Goal: Transaction & Acquisition: Purchase product/service

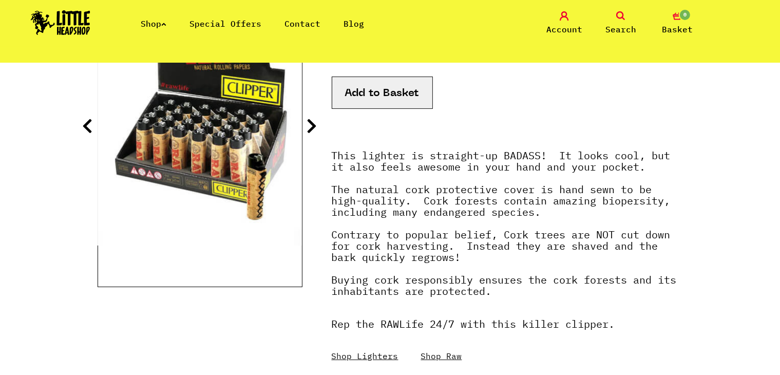
scroll to position [197, 0]
click at [368, 95] on button "Add to Basket" at bounding box center [382, 92] width 101 height 32
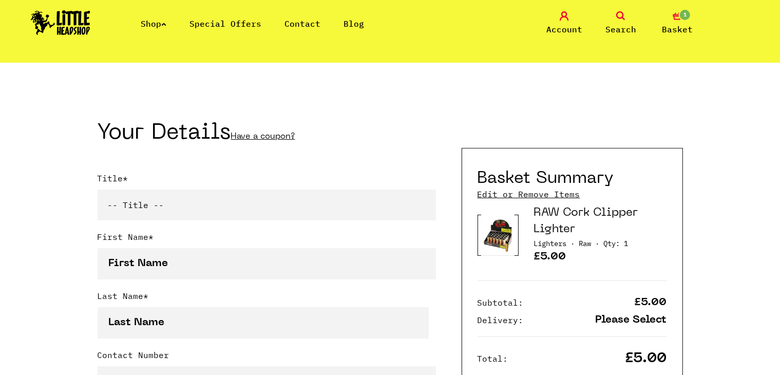
scroll to position [181, 0]
click at [162, 18] on link "Shop" at bounding box center [154, 23] width 26 height 10
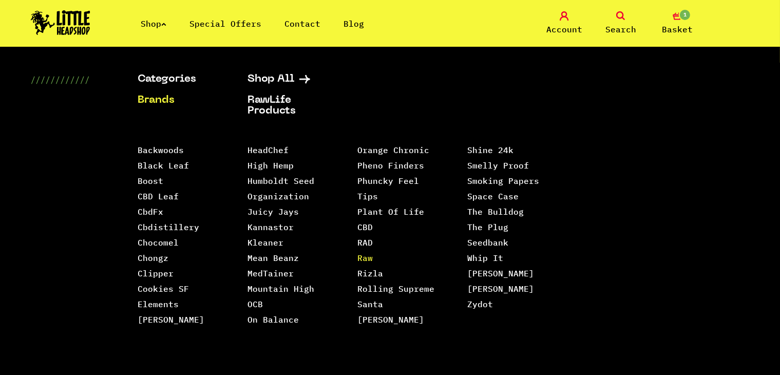
click at [367, 253] on link "Raw" at bounding box center [365, 258] width 15 height 10
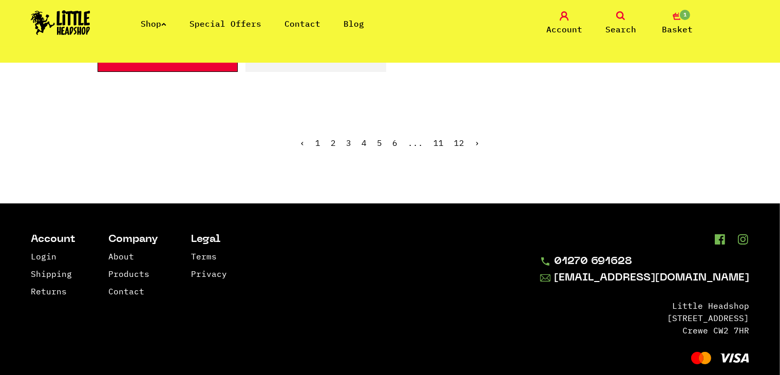
scroll to position [1859, 0]
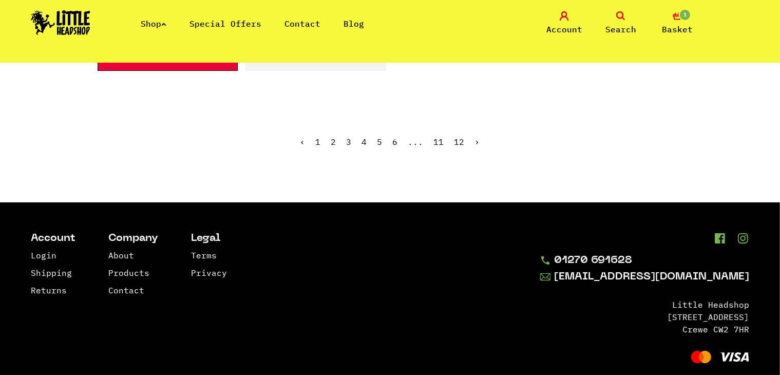
click at [616, 15] on link "Search" at bounding box center [620, 23] width 51 height 24
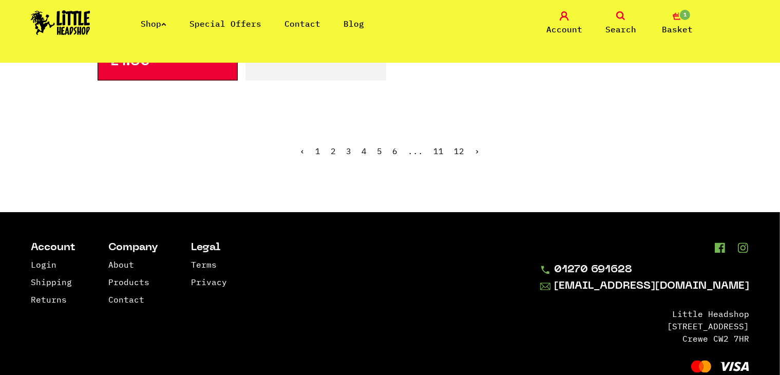
scroll to position [1883, 0]
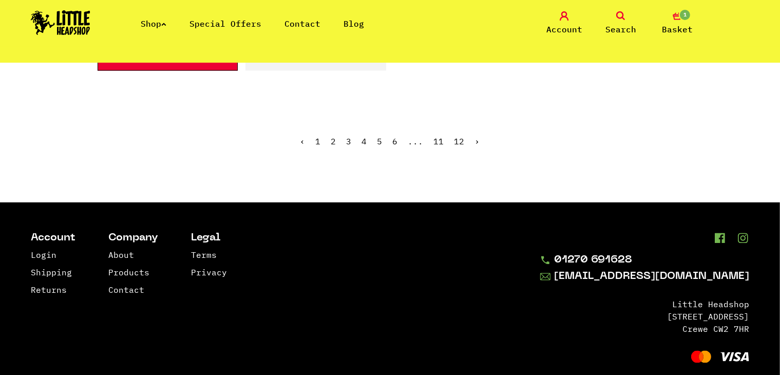
click at [628, 18] on link "Search" at bounding box center [620, 23] width 51 height 24
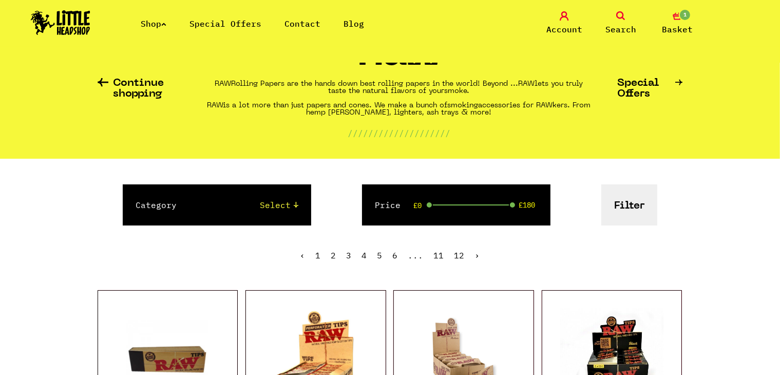
scroll to position [0, 0]
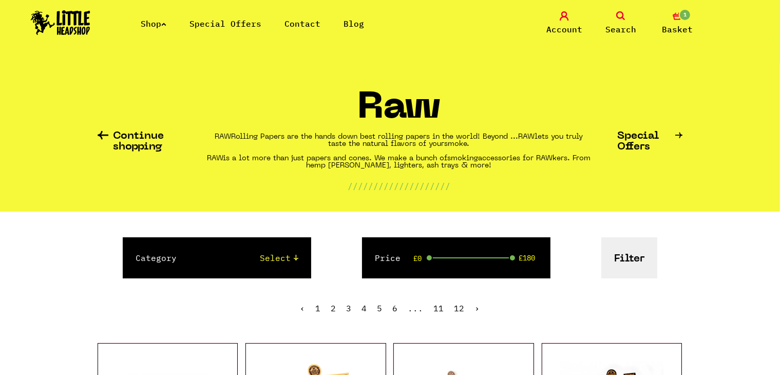
click at [626, 23] on span "Search" at bounding box center [621, 29] width 31 height 12
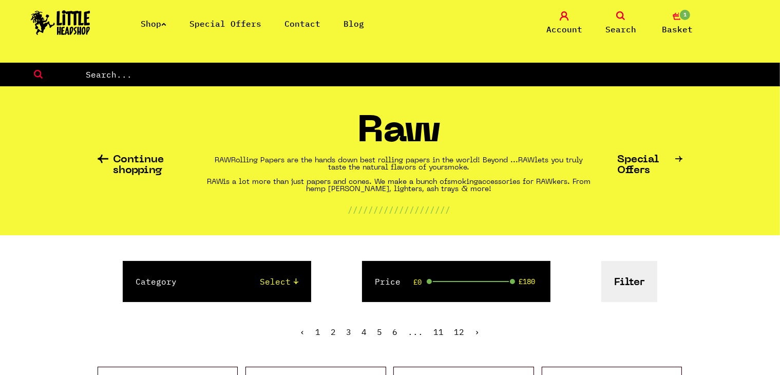
click at [256, 76] on input "text" at bounding box center [433, 74] width 696 height 13
type input "Rolling Tray"
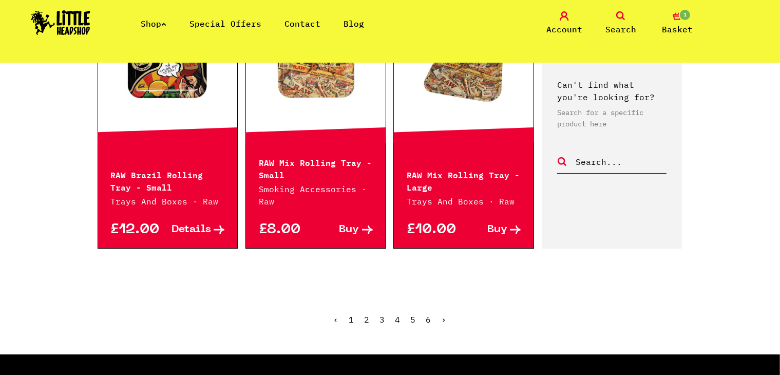
scroll to position [1152, 0]
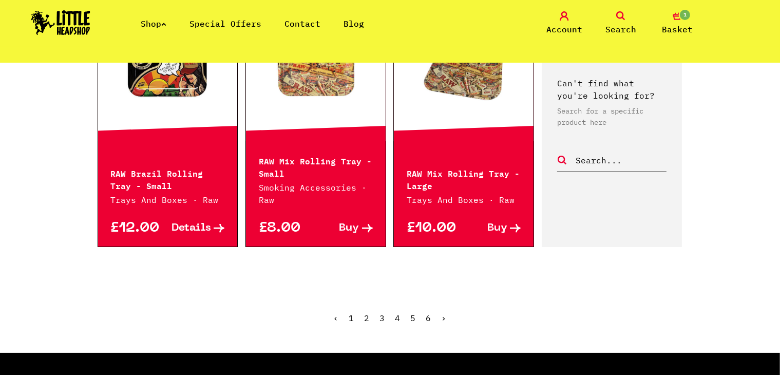
click at [365, 320] on link "2" at bounding box center [367, 318] width 5 height 10
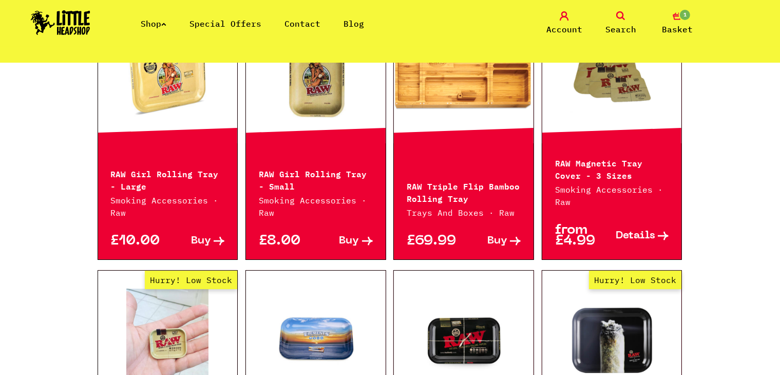
scroll to position [285, 0]
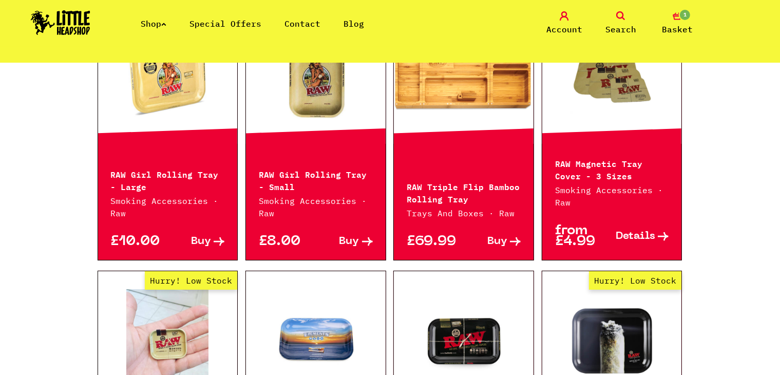
click at [600, 104] on link "Out of Stock Hurry! Low Stock Sorry! Out of Stock!" at bounding box center [613, 74] width 140 height 103
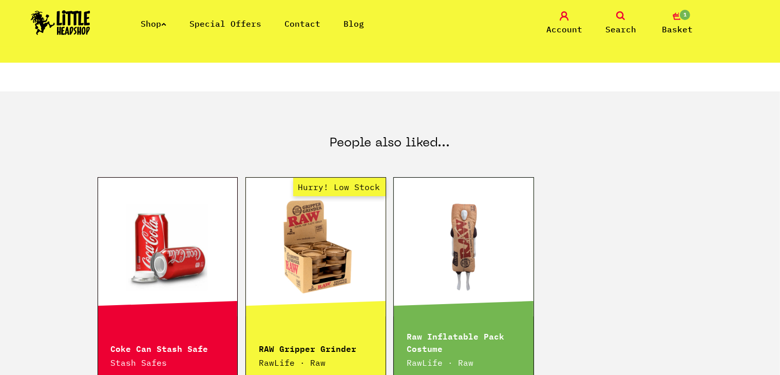
scroll to position [593, 0]
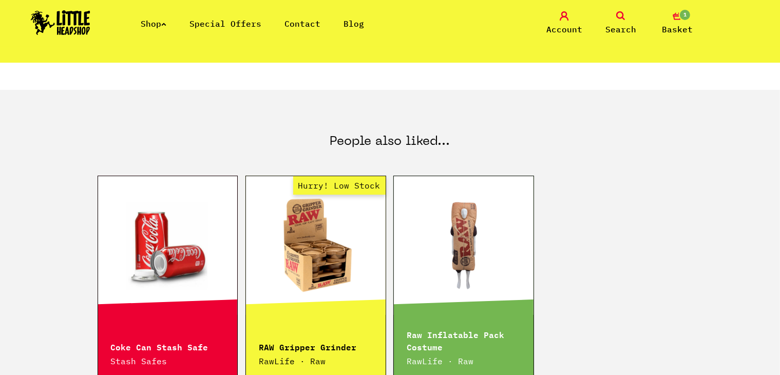
click at [681, 17] on span "1" at bounding box center [685, 15] width 12 height 12
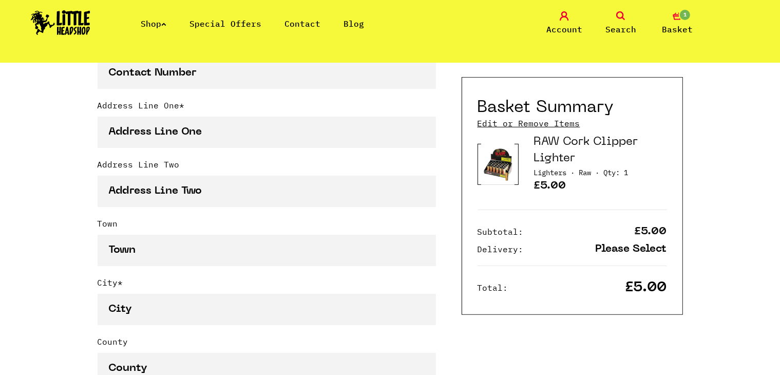
scroll to position [593, 0]
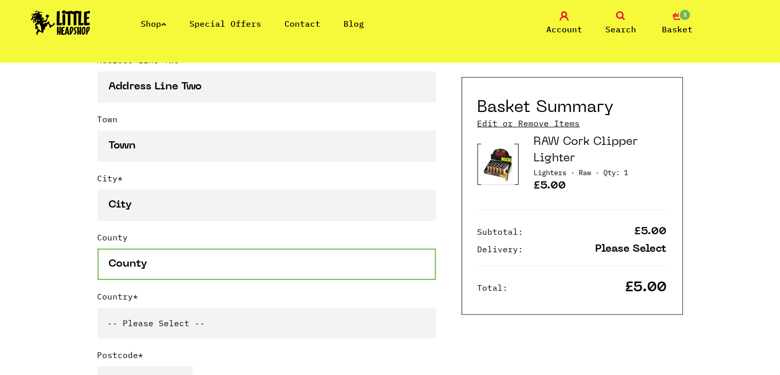
click at [157, 270] on input "County" at bounding box center [267, 264] width 339 height 31
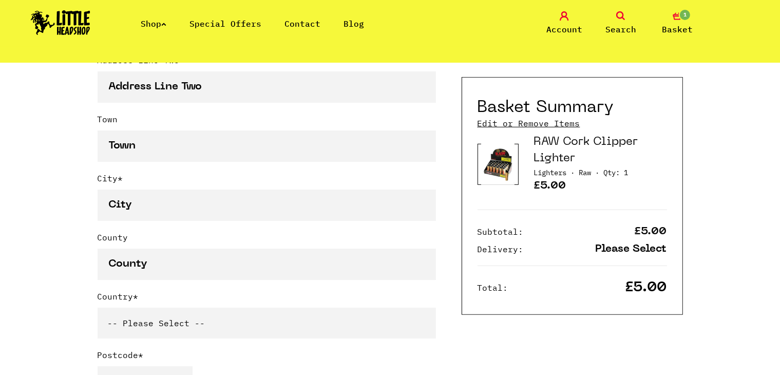
click at [171, 319] on select "-- Please Select -- United Kingdom Sweden Spain Slovenia Romania Portugal Polan…" at bounding box center [267, 323] width 339 height 31
select select "8"
click at [98, 308] on select "-- Please Select -- United Kingdom Sweden Spain Slovenia Romania Portugal Polan…" at bounding box center [267, 323] width 339 height 31
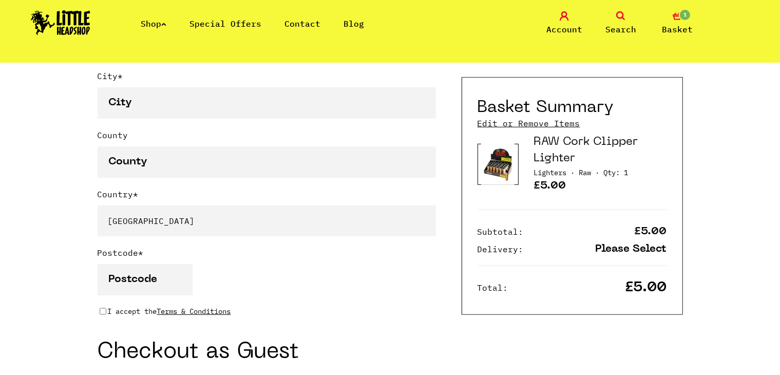
scroll to position [698, 0]
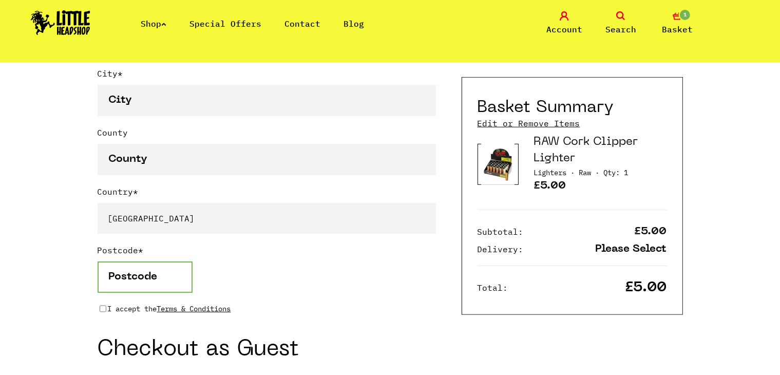
click at [131, 282] on input "Postcode *" at bounding box center [145, 277] width 95 height 31
type input "1051"
click at [42, 251] on div "Continue shopping Your Basket /////////////////// Special Offers Coupon Code Ap…" at bounding box center [390, 183] width 780 height 1638
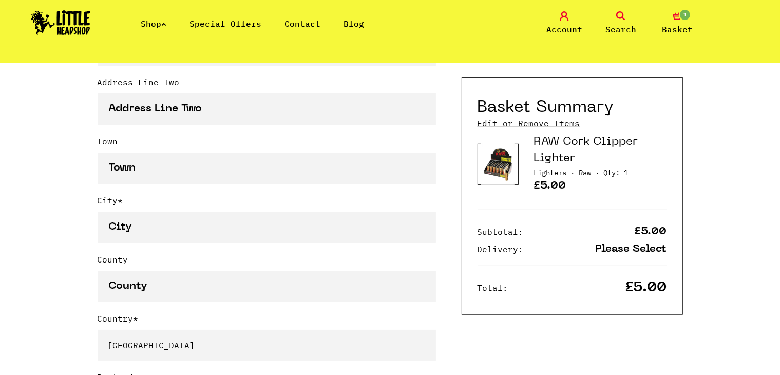
scroll to position [571, 0]
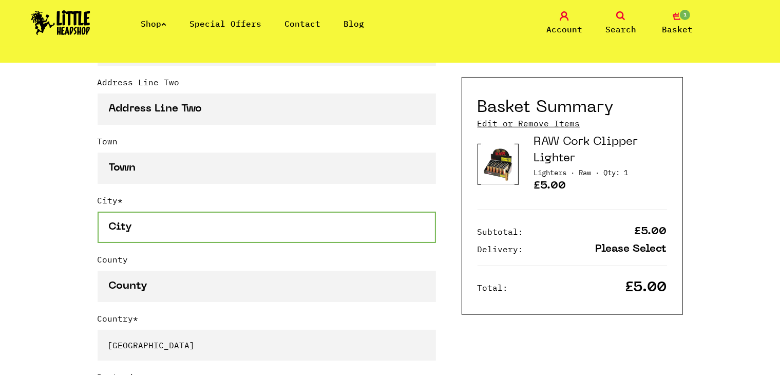
click at [143, 218] on input "City *" at bounding box center [267, 227] width 339 height 31
type input "Tirana"
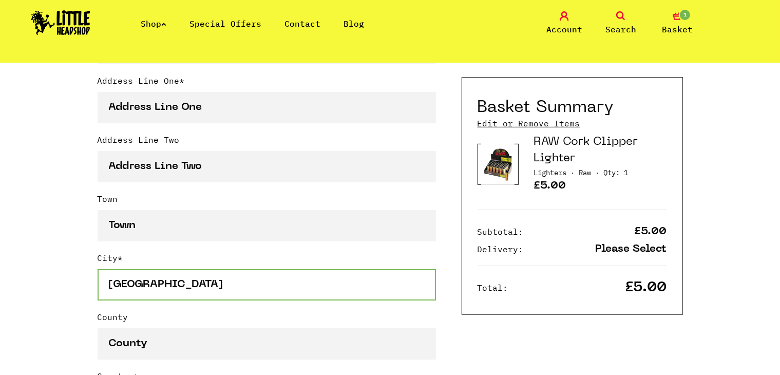
scroll to position [486, 0]
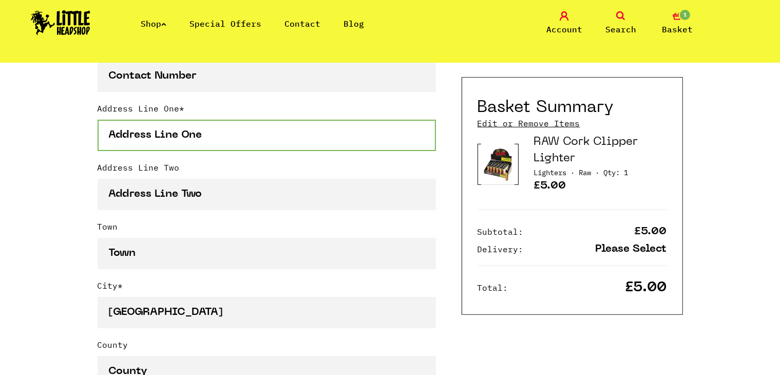
click at [174, 128] on input "Address Line One *" at bounding box center [267, 135] width 339 height 31
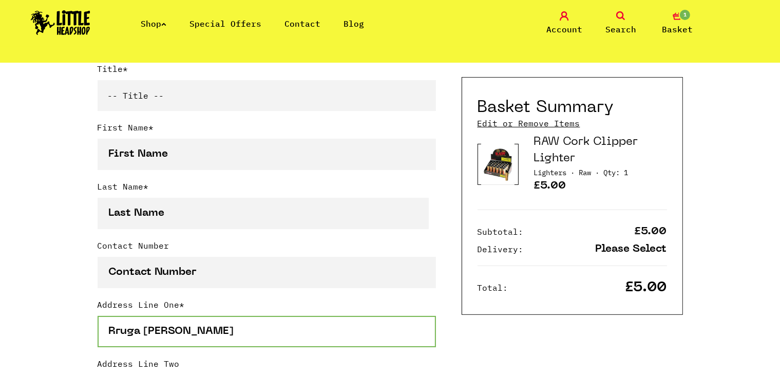
scroll to position [289, 0]
type input "Rruga Loni Ligori"
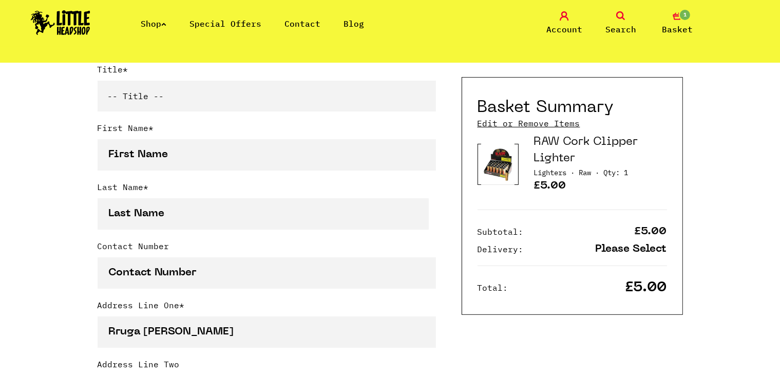
click at [140, 96] on select "-- Title -- Mr Mrs Ms Miss Dr Prof" at bounding box center [267, 96] width 339 height 31
select select "mr"
click at [98, 83] on select "-- Title -- Mr Mrs Ms Miss Dr Prof" at bounding box center [267, 96] width 339 height 31
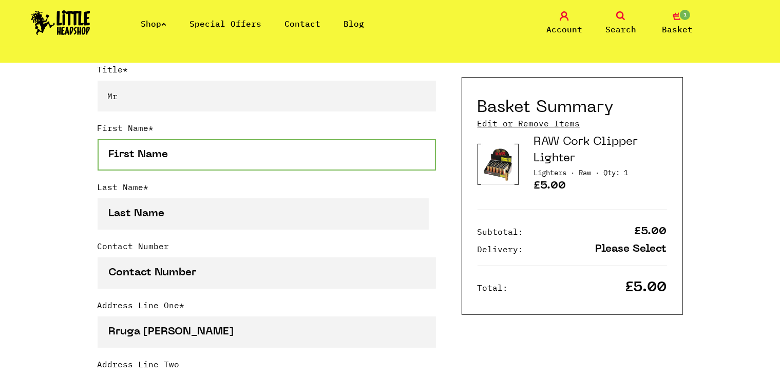
click at [129, 157] on input "First Name *" at bounding box center [267, 154] width 339 height 31
type input "Arber"
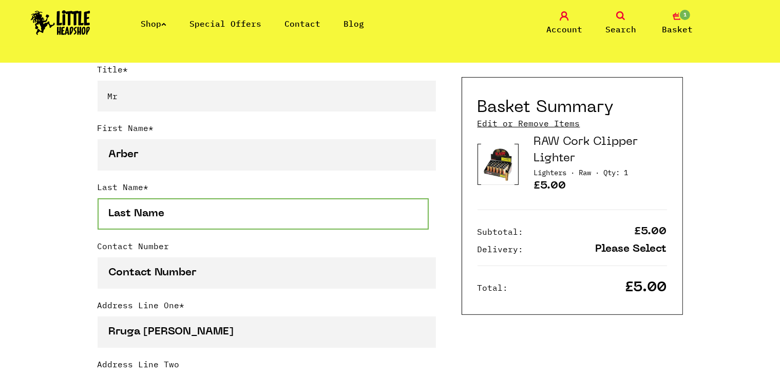
click at [132, 215] on input "Last Name *" at bounding box center [264, 213] width 332 height 31
type input "Jolldashi"
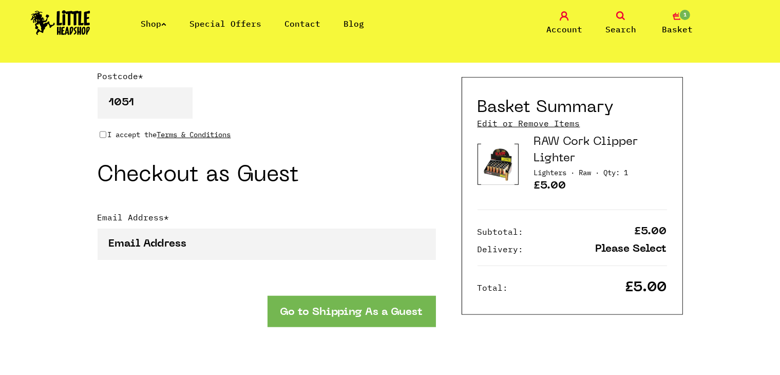
scroll to position [873, 0]
click at [304, 307] on button "Go to Shipping As a Guest" at bounding box center [352, 310] width 169 height 31
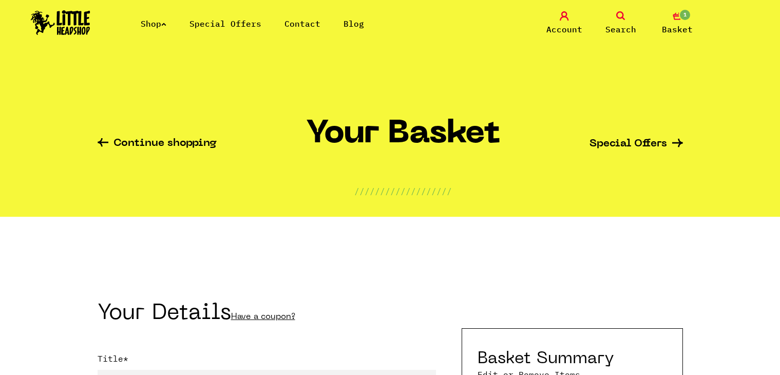
select select "mr"
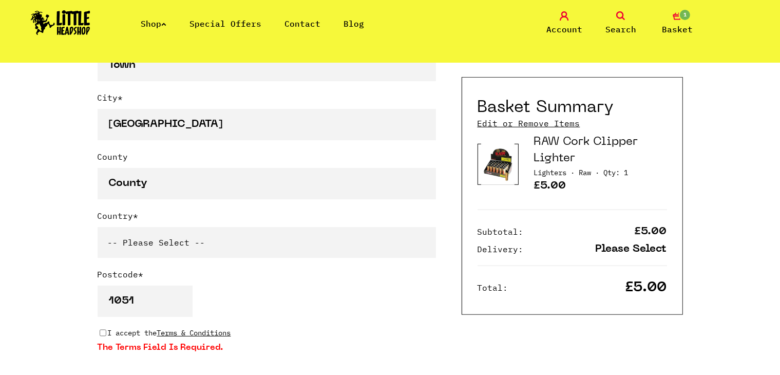
scroll to position [714, 0]
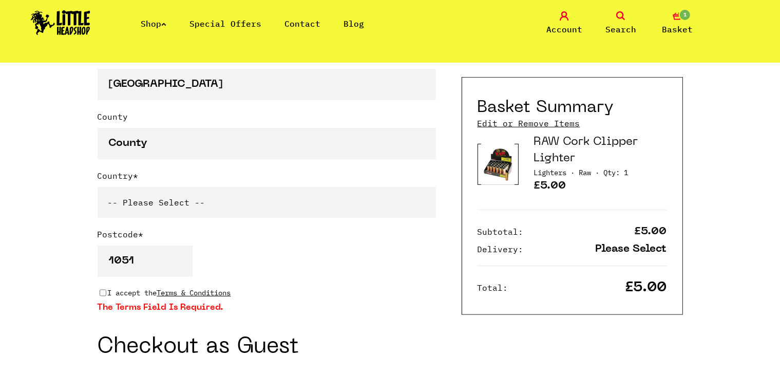
click at [102, 289] on input "I accept the Terms & Conditions" at bounding box center [103, 293] width 7 height 8
checkbox input "true"
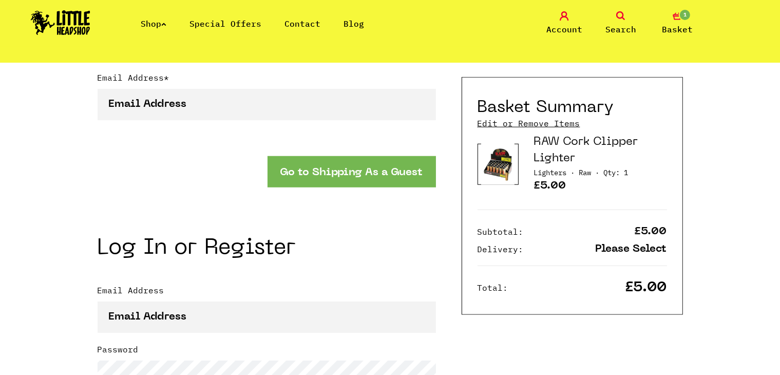
scroll to position [1028, 0]
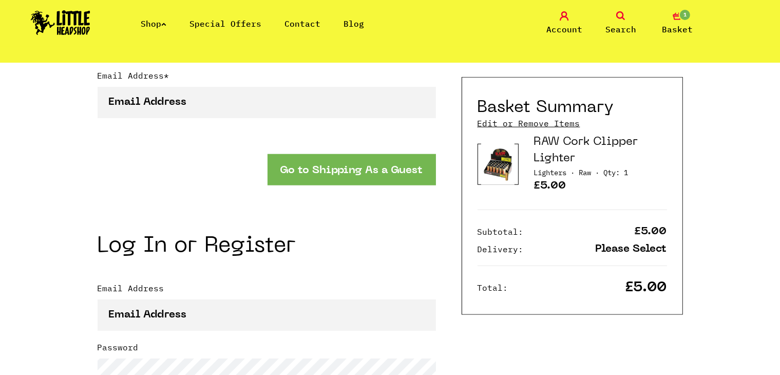
click at [333, 163] on button "Go to Shipping As a Guest" at bounding box center [352, 169] width 169 height 31
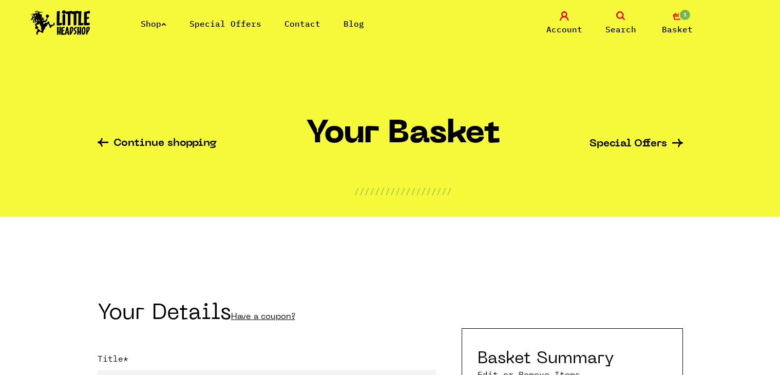
select select "mr"
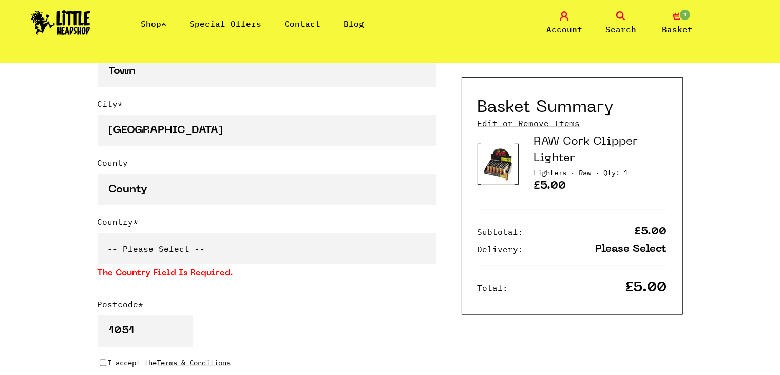
scroll to position [682, 0]
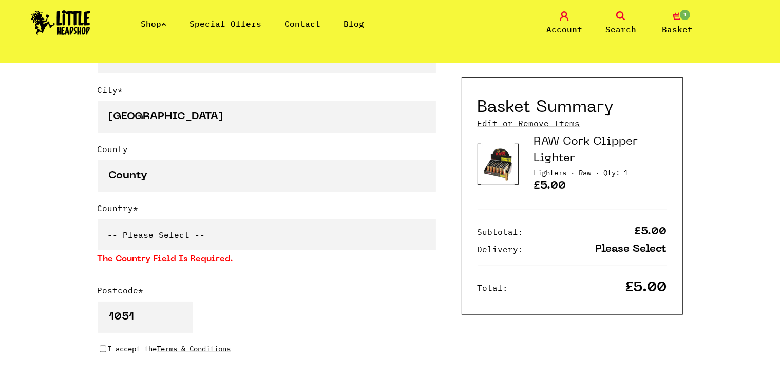
click at [136, 236] on select "-- Please Select -- [GEOGRAPHIC_DATA] [GEOGRAPHIC_DATA] [GEOGRAPHIC_DATA] [GEOG…" at bounding box center [267, 234] width 339 height 31
select select "8"
click at [98, 219] on select "-- Please Select -- [GEOGRAPHIC_DATA] [GEOGRAPHIC_DATA] [GEOGRAPHIC_DATA] [GEOG…" at bounding box center [267, 234] width 339 height 31
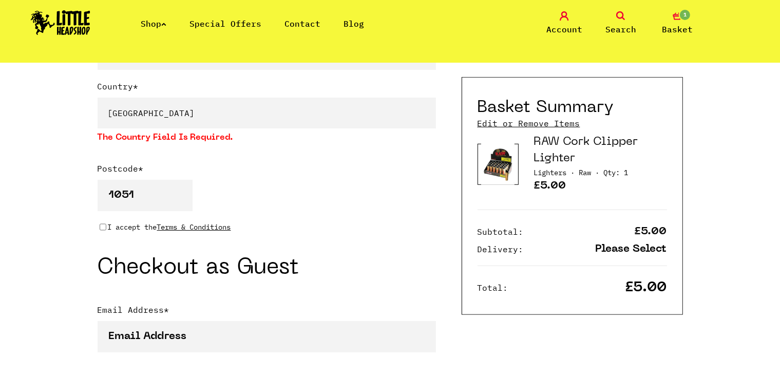
scroll to position [806, 0]
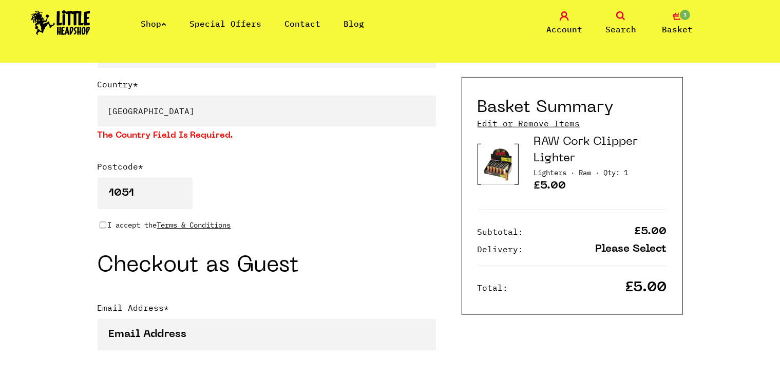
click at [105, 225] on input "I accept the Terms & Conditions" at bounding box center [103, 225] width 7 height 8
checkbox input "true"
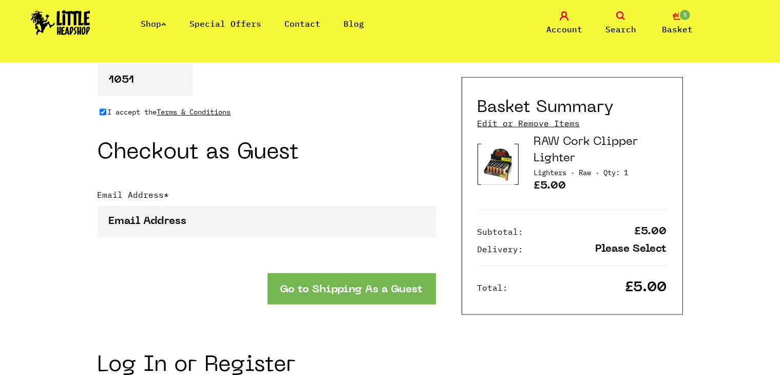
scroll to position [920, 0]
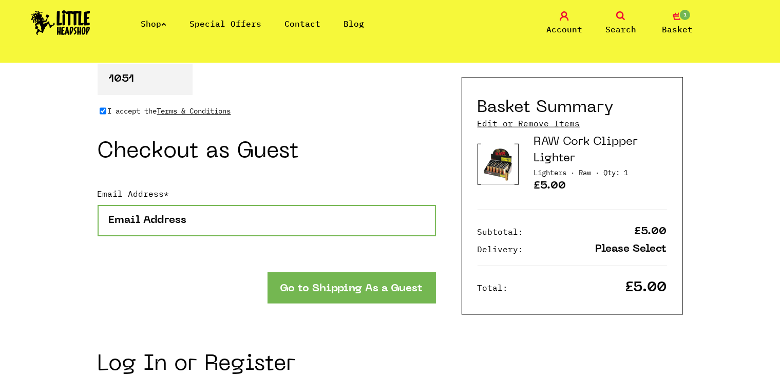
click at [245, 215] on input "Email Address *" at bounding box center [267, 220] width 339 height 31
type input "arberj227@gmail.com"
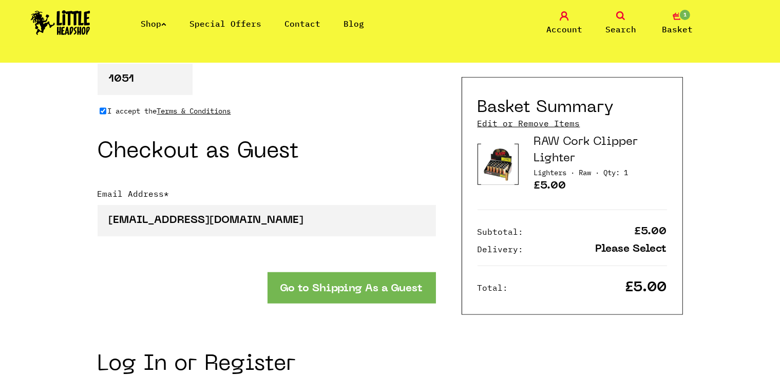
click at [323, 283] on button "Go to Shipping As a Guest" at bounding box center [352, 287] width 169 height 31
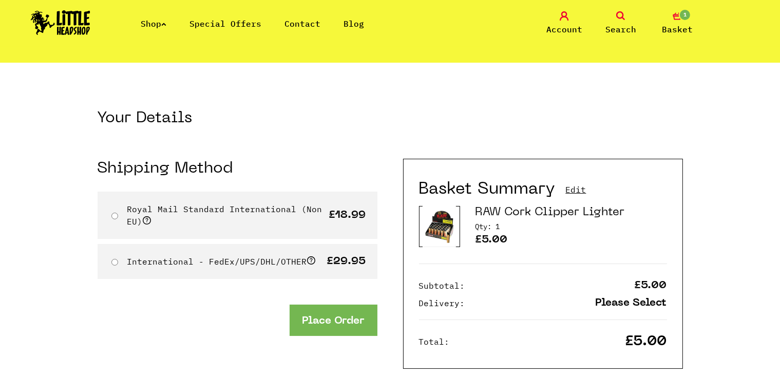
click at [557, 27] on span "Account" at bounding box center [565, 29] width 36 height 12
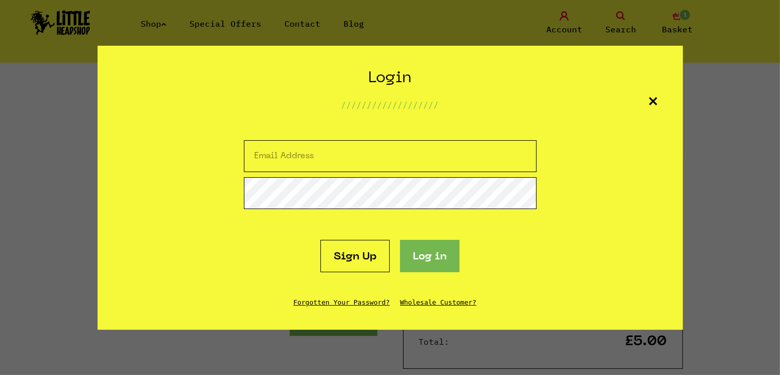
click at [649, 101] on icon at bounding box center [653, 101] width 8 height 8
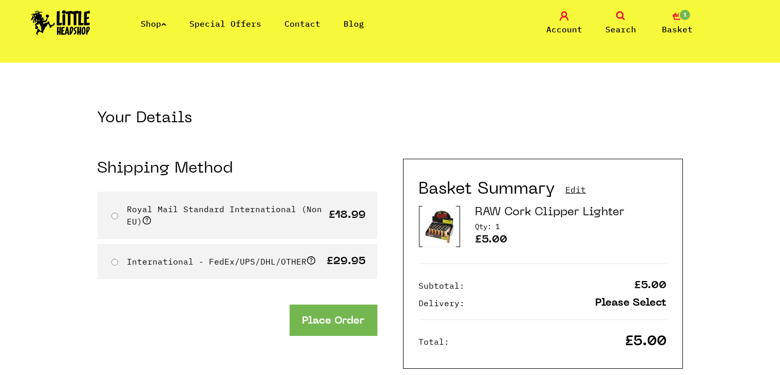
click at [163, 20] on link "Shop" at bounding box center [154, 23] width 26 height 10
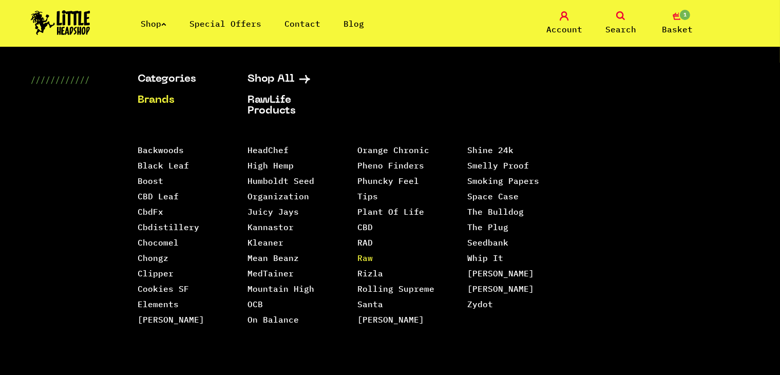
click at [368, 253] on link "Raw" at bounding box center [365, 258] width 15 height 10
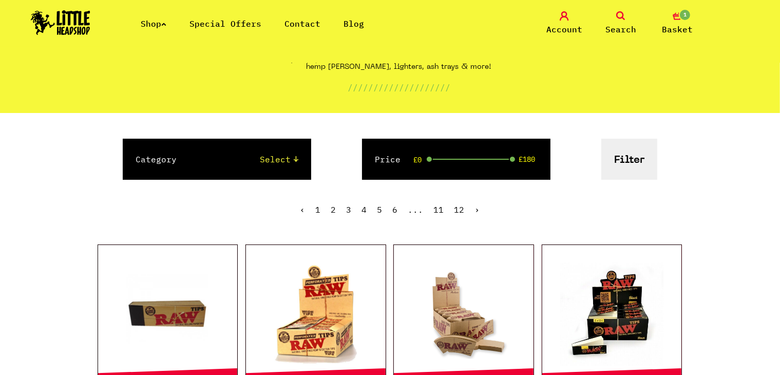
scroll to position [102, 0]
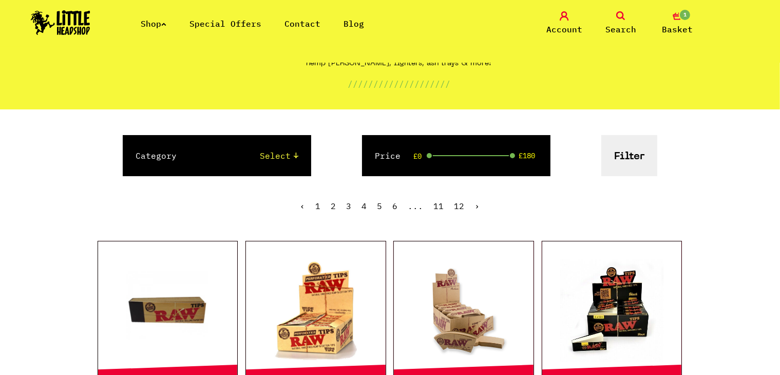
click at [460, 209] on link "12" at bounding box center [460, 206] width 10 height 10
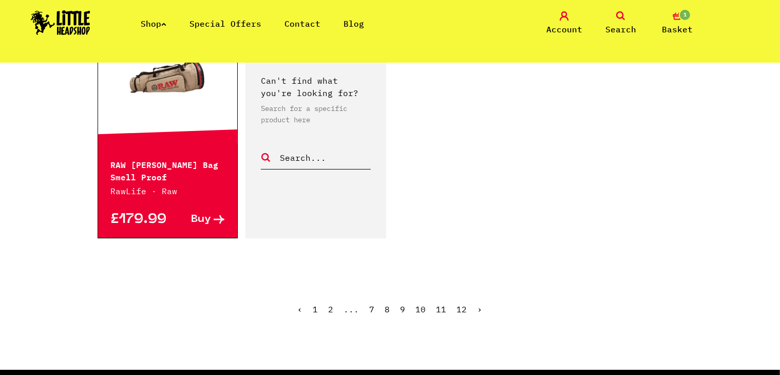
scroll to position [582, 0]
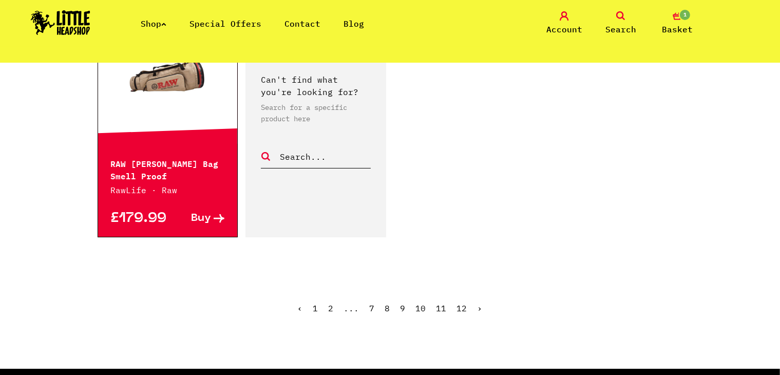
click at [443, 305] on link "11" at bounding box center [442, 308] width 10 height 10
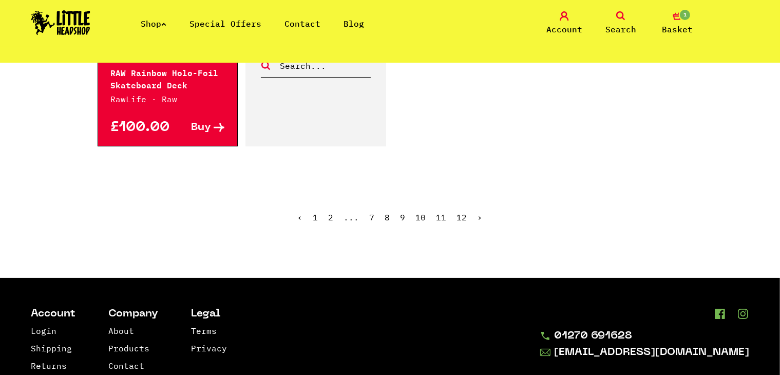
scroll to position [1689, 0]
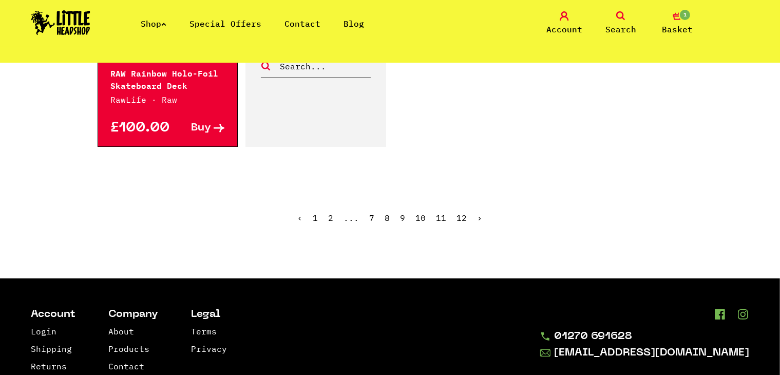
click at [423, 218] on link "10" at bounding box center [421, 218] width 10 height 10
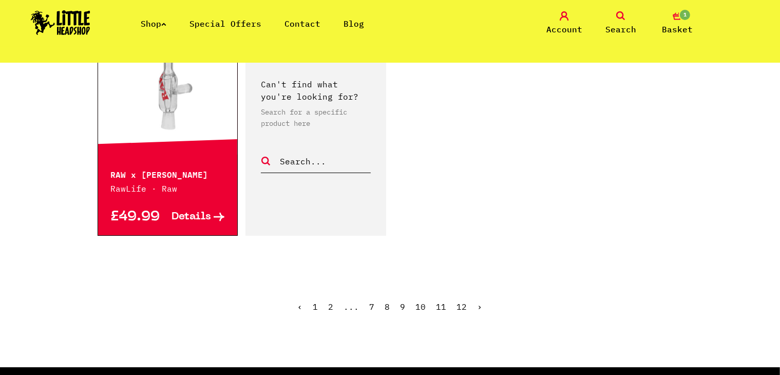
scroll to position [1556, 0]
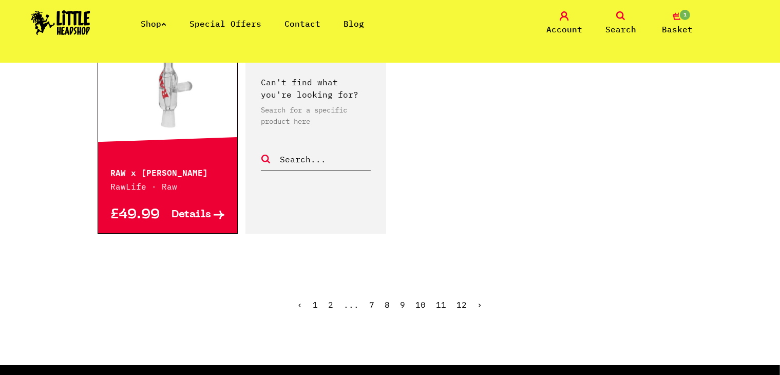
click at [405, 305] on link "9" at bounding box center [403, 305] width 5 height 10
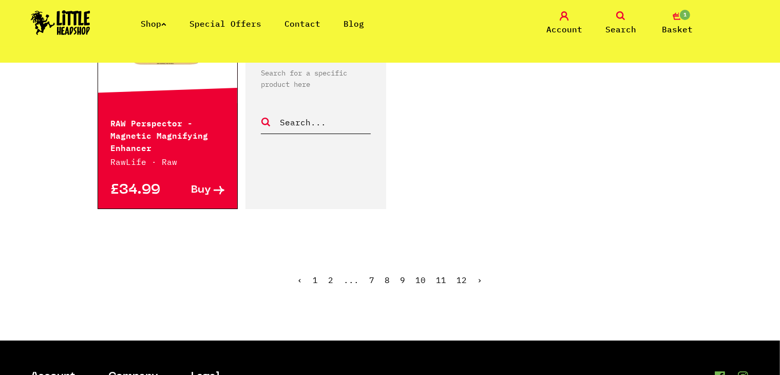
scroll to position [1628, 0]
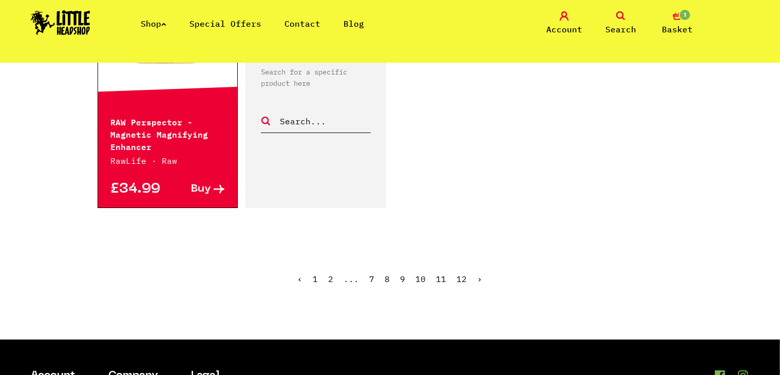
click at [390, 274] on link "8" at bounding box center [387, 279] width 5 height 10
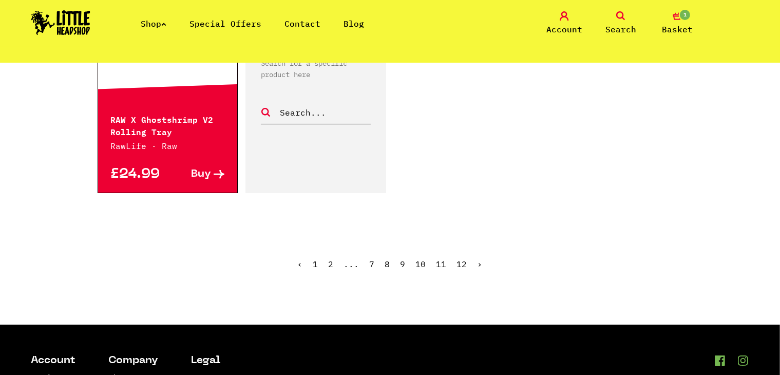
scroll to position [1609, 0]
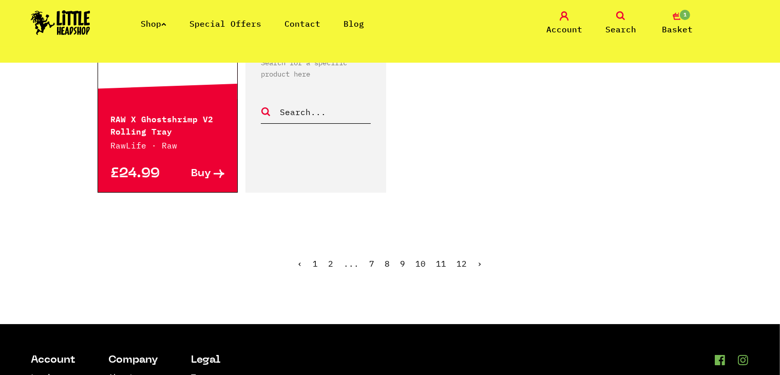
click at [370, 260] on link "7" at bounding box center [372, 263] width 5 height 10
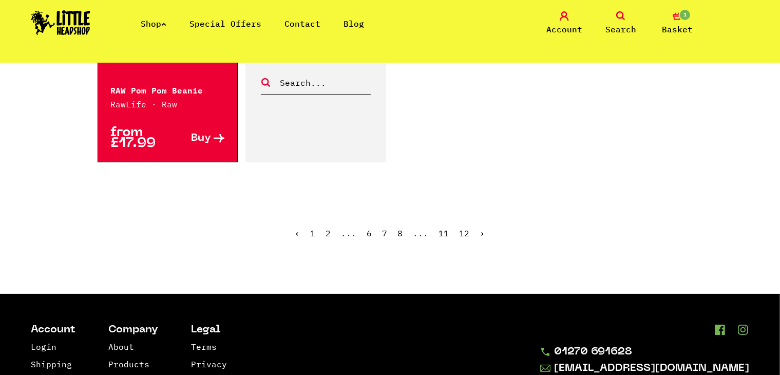
scroll to position [1705, 0]
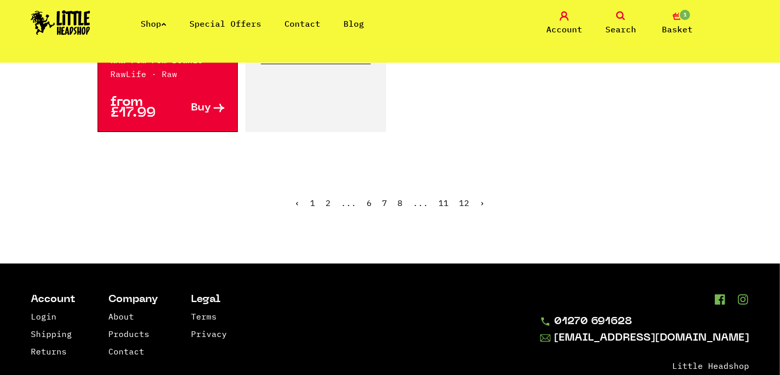
click at [370, 199] on link "6" at bounding box center [369, 203] width 5 height 10
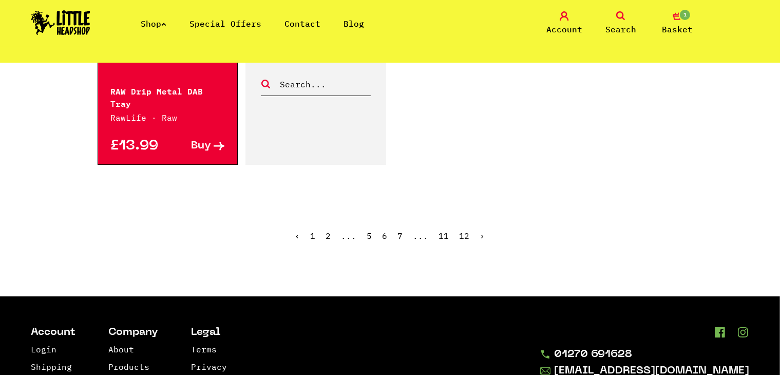
scroll to position [1679, 0]
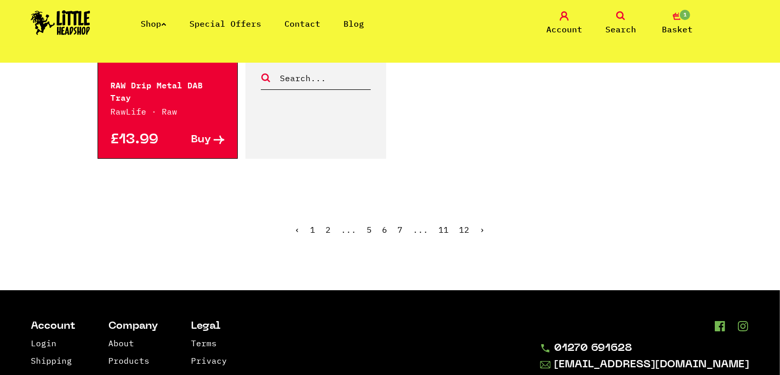
click at [370, 225] on link "5" at bounding box center [369, 230] width 5 height 10
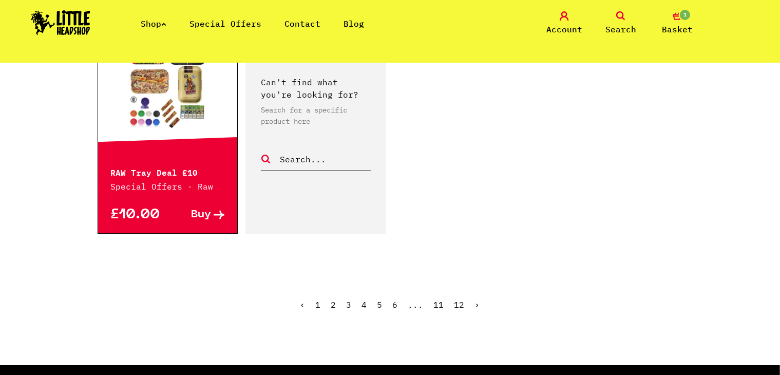
scroll to position [1624, 0]
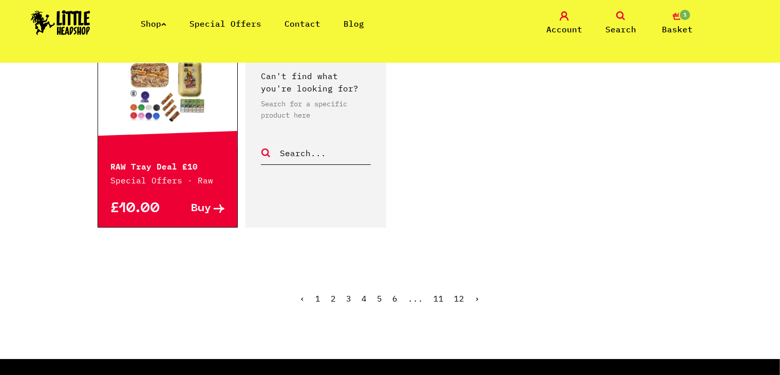
click at [366, 293] on link "4" at bounding box center [364, 298] width 5 height 10
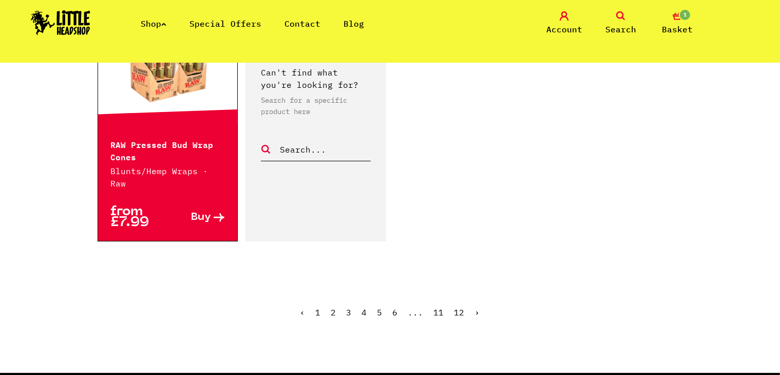
scroll to position [1684, 0]
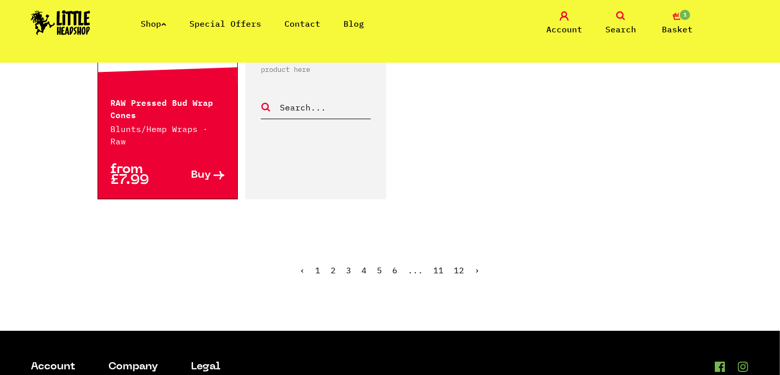
click at [350, 265] on link "3" at bounding box center [349, 270] width 5 height 10
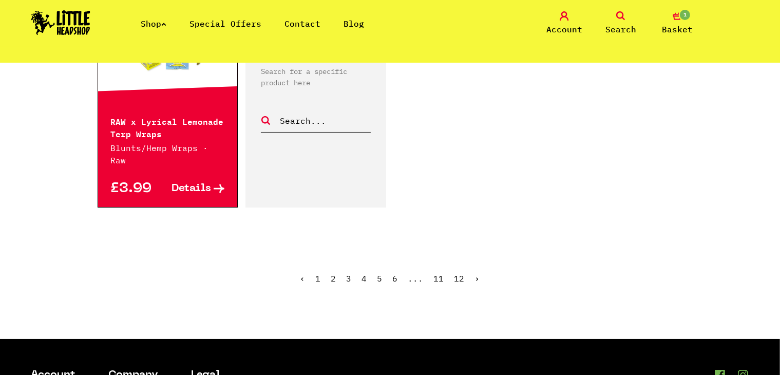
scroll to position [1679, 0]
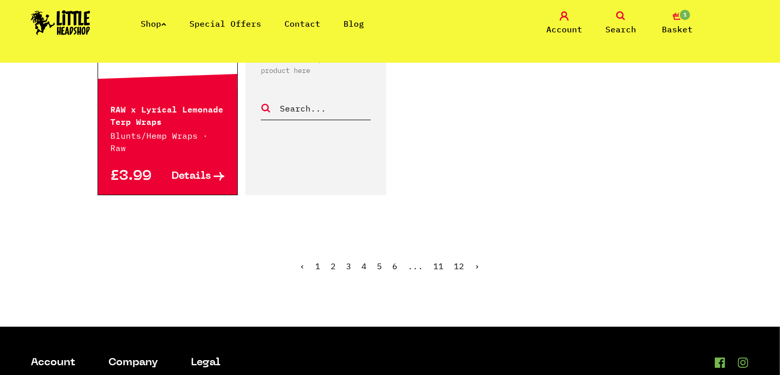
click at [333, 261] on link "2" at bounding box center [333, 266] width 5 height 10
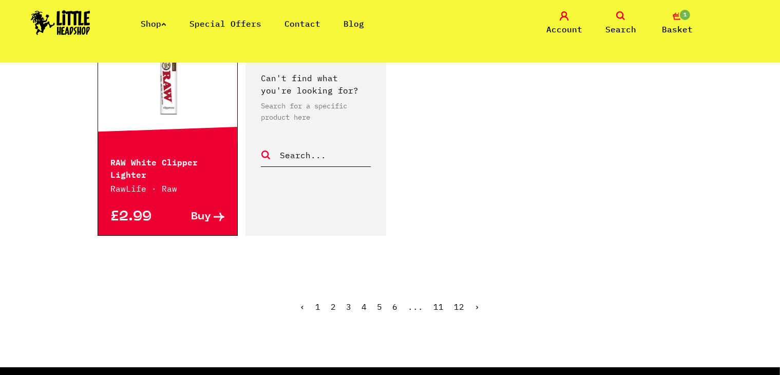
scroll to position [1677, 0]
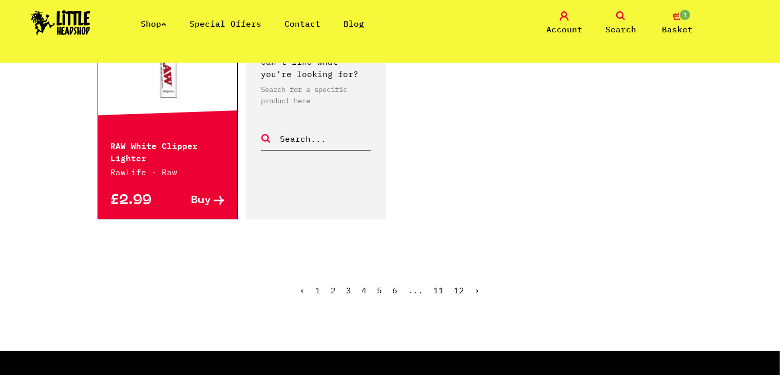
click at [321, 285] on link "1" at bounding box center [318, 290] width 5 height 10
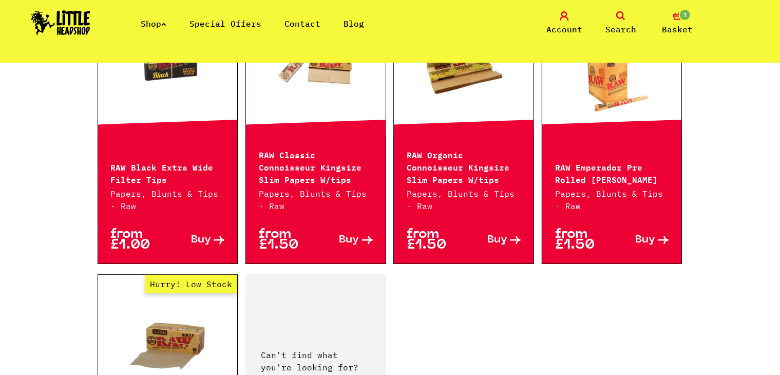
scroll to position [1412, 0]
click at [621, 23] on span "Search" at bounding box center [621, 29] width 31 height 12
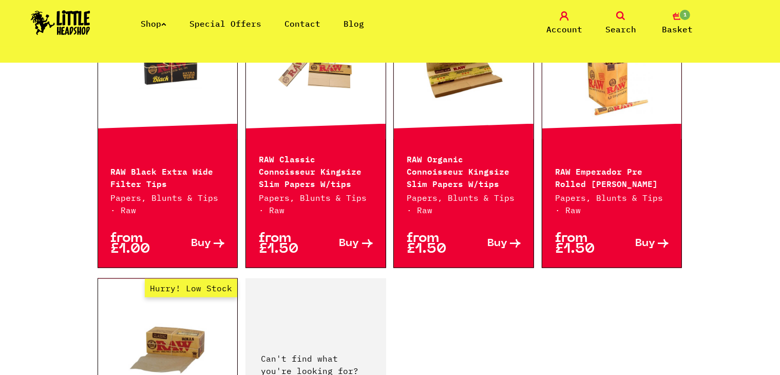
scroll to position [1436, 0]
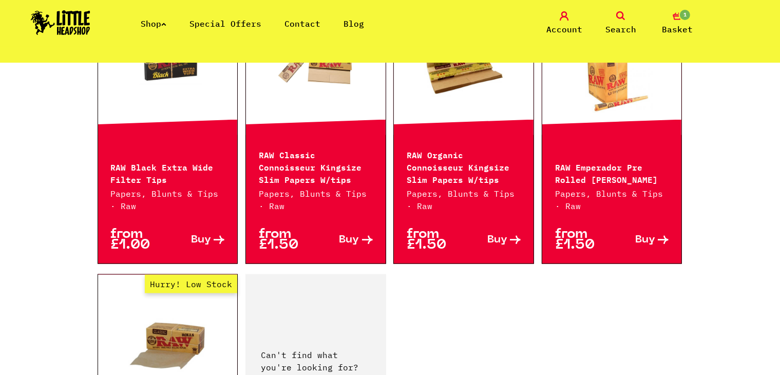
click at [621, 23] on span "Search" at bounding box center [621, 29] width 31 height 12
click at [623, 17] on icon at bounding box center [621, 15] width 9 height 9
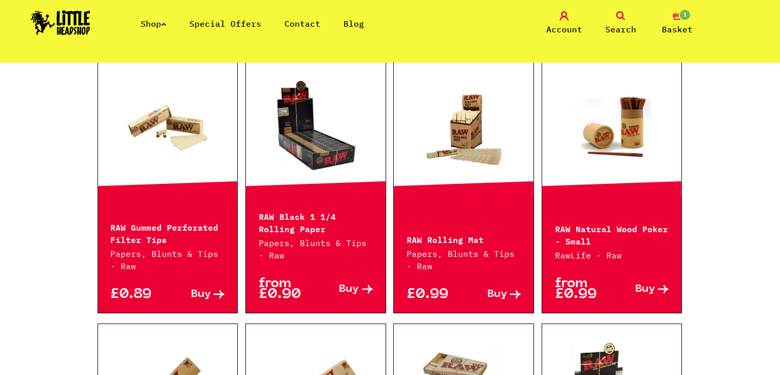
scroll to position [0, 0]
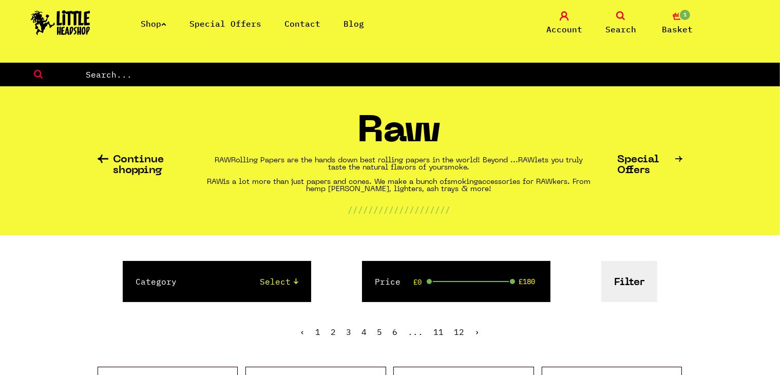
click at [395, 77] on input "text" at bounding box center [433, 74] width 696 height 13
type input "boarding pass"
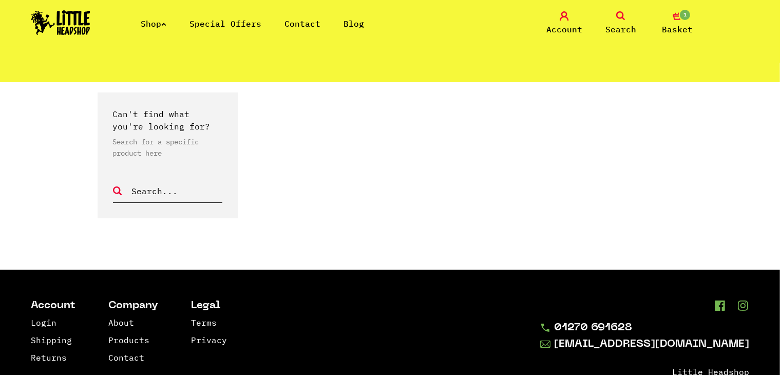
scroll to position [63, 0]
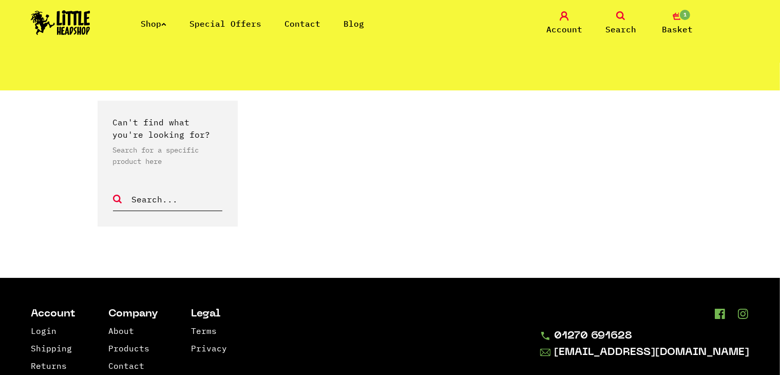
click at [683, 13] on span "1" at bounding box center [685, 15] width 12 height 12
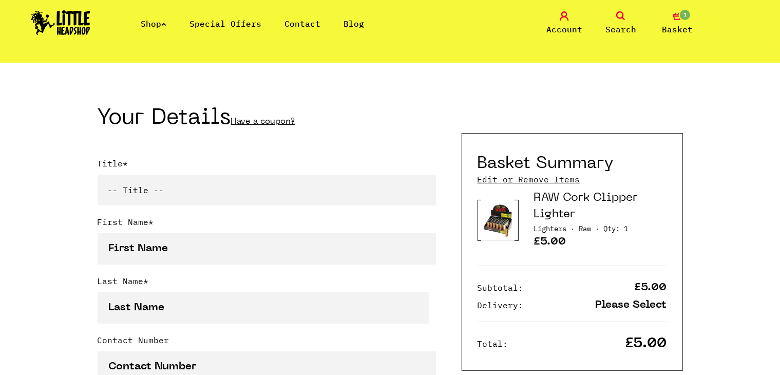
scroll to position [247, 0]
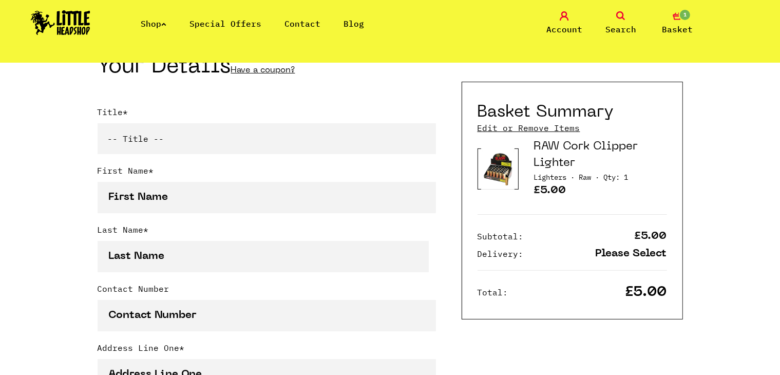
click at [553, 152] on link "RAW Cork Clipper Lighter" at bounding box center [586, 154] width 104 height 27
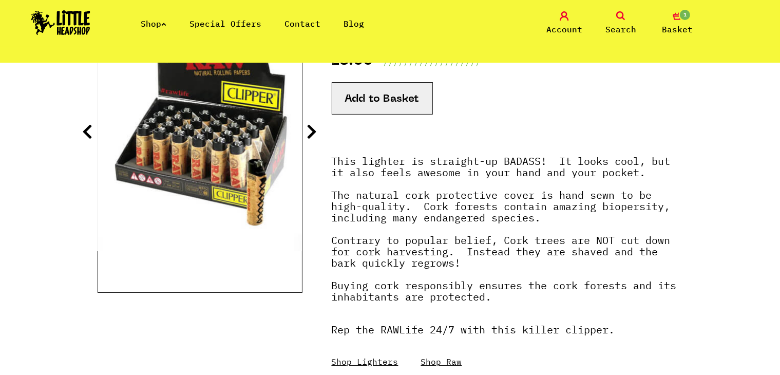
scroll to position [193, 0]
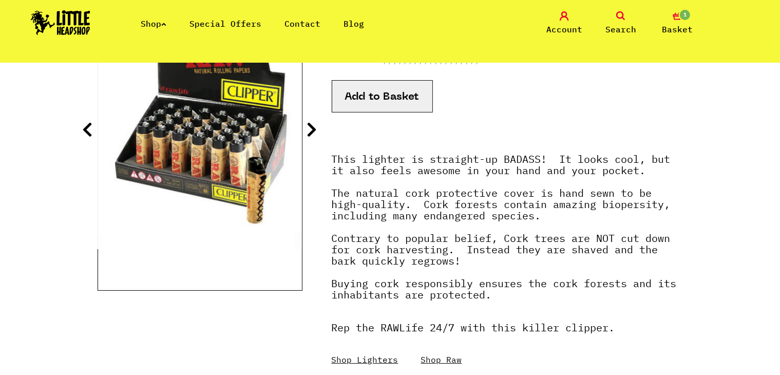
click at [313, 129] on icon at bounding box center [312, 129] width 10 height 16
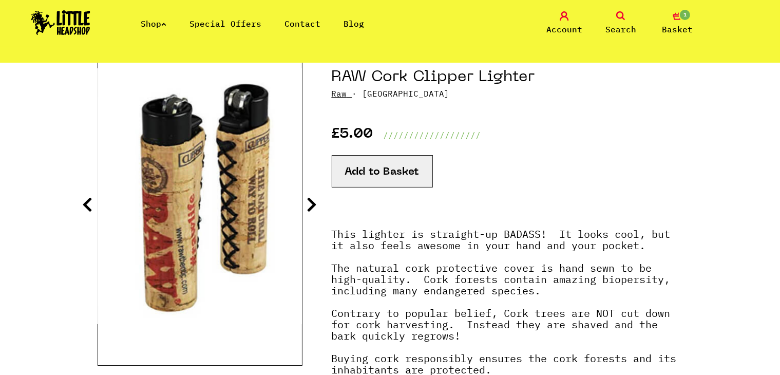
scroll to position [117, 0]
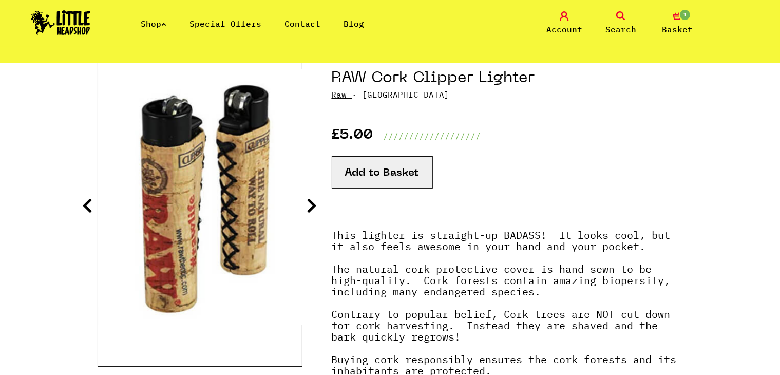
click at [304, 197] on section "RAW Cork Clipper Lighter Raw · [GEOGRAPHIC_DATA] £5.00 /////////////////// Add …" at bounding box center [391, 273] width 586 height 450
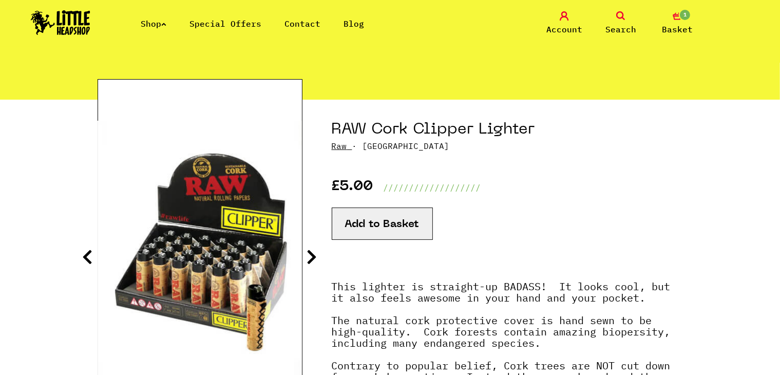
scroll to position [45, 0]
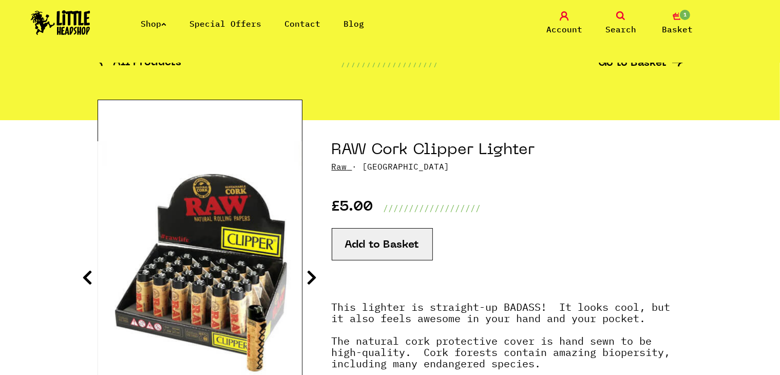
click at [317, 271] on icon at bounding box center [312, 277] width 10 height 16
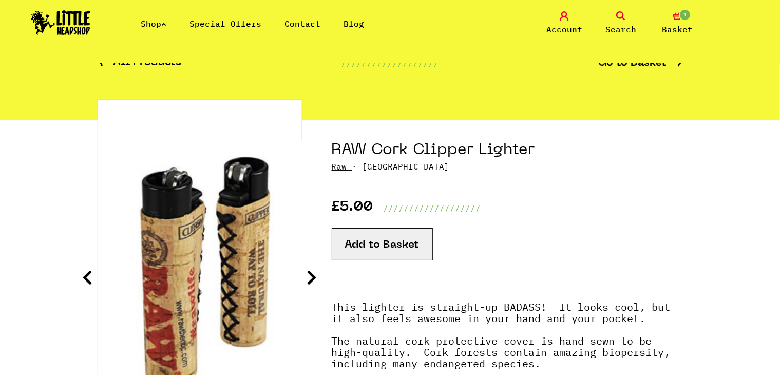
click at [317, 271] on icon at bounding box center [312, 277] width 10 height 16
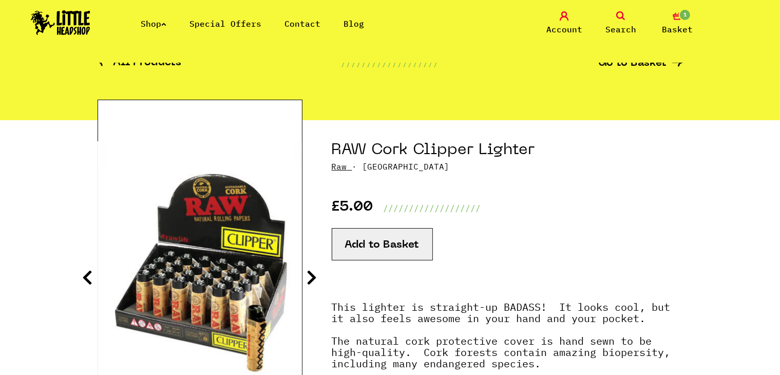
click at [317, 271] on icon at bounding box center [312, 277] width 10 height 16
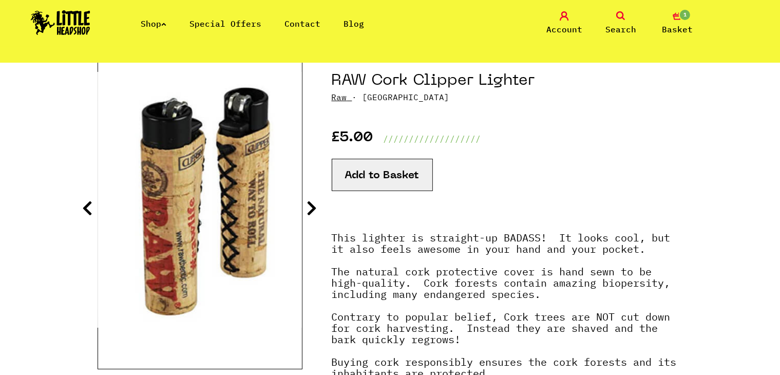
scroll to position [115, 0]
